Goal: Navigation & Orientation: Understand site structure

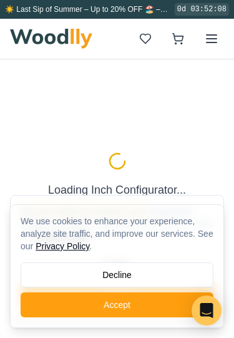
click at [102, 271] on button "Decline" at bounding box center [117, 274] width 193 height 25
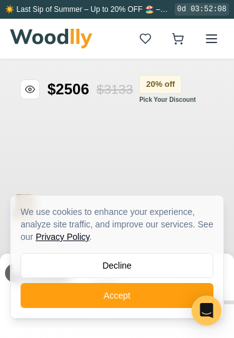
type input "72"
type input "3"
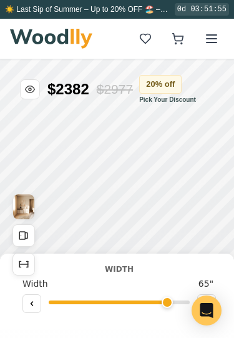
type input "65"
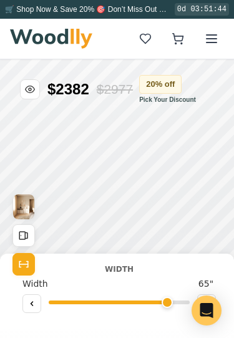
click at [210, 44] on icon at bounding box center [211, 38] width 15 height 15
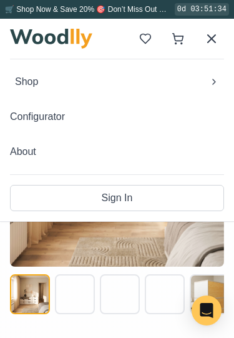
scroll to position [547, 0]
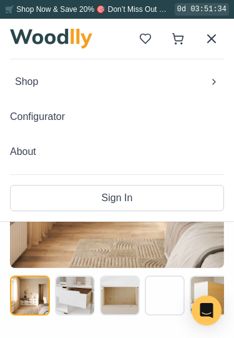
click at [168, 299] on button at bounding box center [165, 295] width 40 height 40
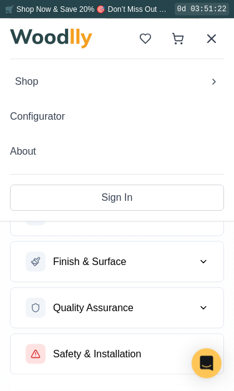
scroll to position [840, 0]
click at [163, 267] on button "Finish & Surface" at bounding box center [117, 262] width 213 height 40
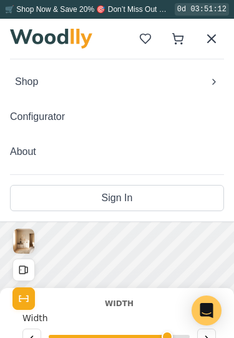
scroll to position [0, 0]
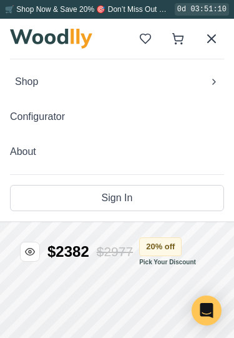
click at [212, 82] on icon at bounding box center [214, 82] width 10 height 10
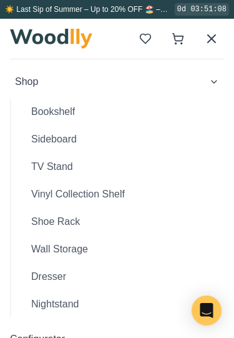
click at [67, 141] on button "Sideboard" at bounding box center [122, 139] width 203 height 25
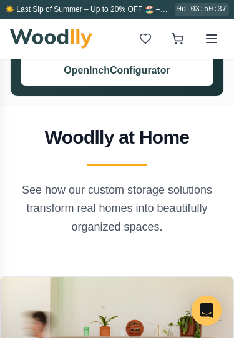
scroll to position [4154, 0]
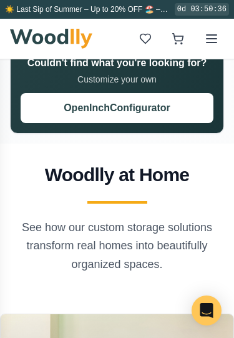
click at [207, 42] on line at bounding box center [212, 42] width 10 height 0
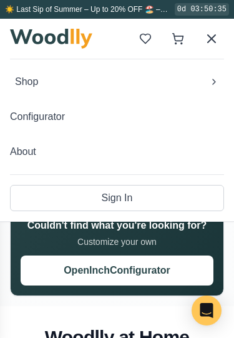
click at [22, 77] on span "Shop" at bounding box center [26, 81] width 23 height 15
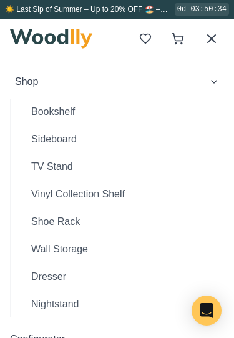
click at [39, 115] on button "Bookshelf" at bounding box center [122, 111] width 203 height 25
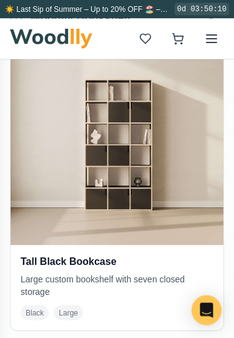
scroll to position [2411, 0]
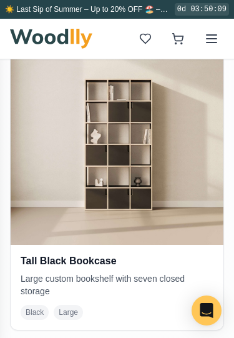
click at [208, 39] on line at bounding box center [212, 39] width 10 height 0
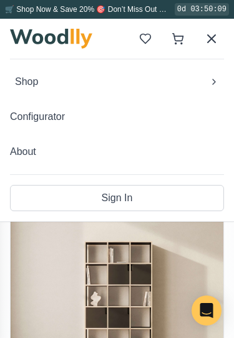
click at [27, 80] on span "Shop" at bounding box center [26, 81] width 23 height 15
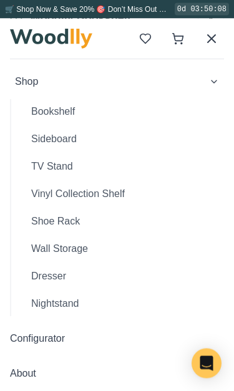
scroll to position [2434, 0]
click at [78, 222] on button "Shoe Rack" at bounding box center [122, 221] width 203 height 25
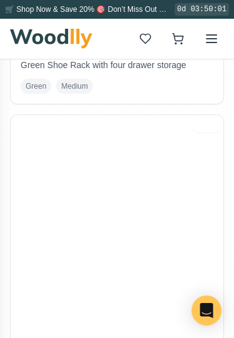
scroll to position [521, 0]
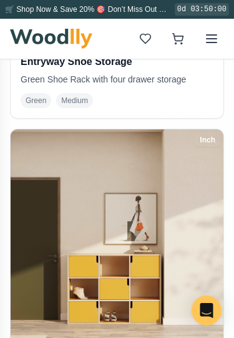
click at [208, 45] on icon at bounding box center [211, 38] width 15 height 15
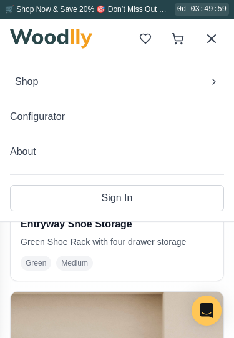
click at [36, 83] on span "Shop" at bounding box center [26, 81] width 23 height 15
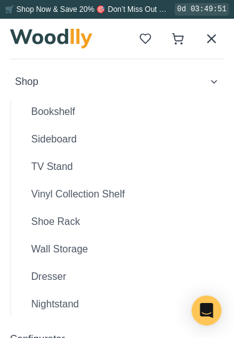
click at [71, 258] on button "Wall Storage" at bounding box center [122, 248] width 203 height 25
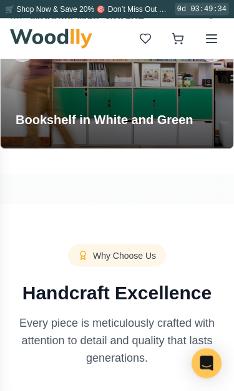
scroll to position [2690, 0]
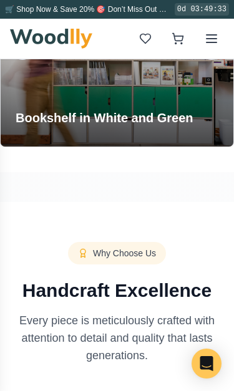
click at [210, 48] on button at bounding box center [211, 38] width 25 height 25
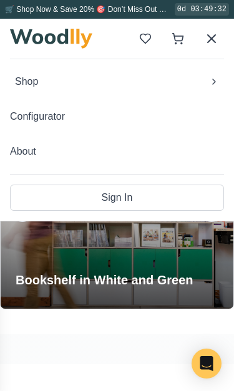
click at [79, 79] on button "Shop" at bounding box center [117, 81] width 214 height 25
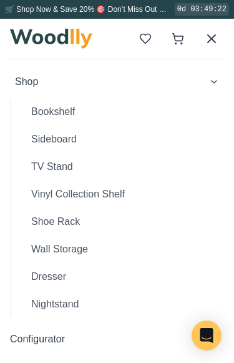
scroll to position [2499, 0]
